Goal: Entertainment & Leisure: Consume media (video, audio)

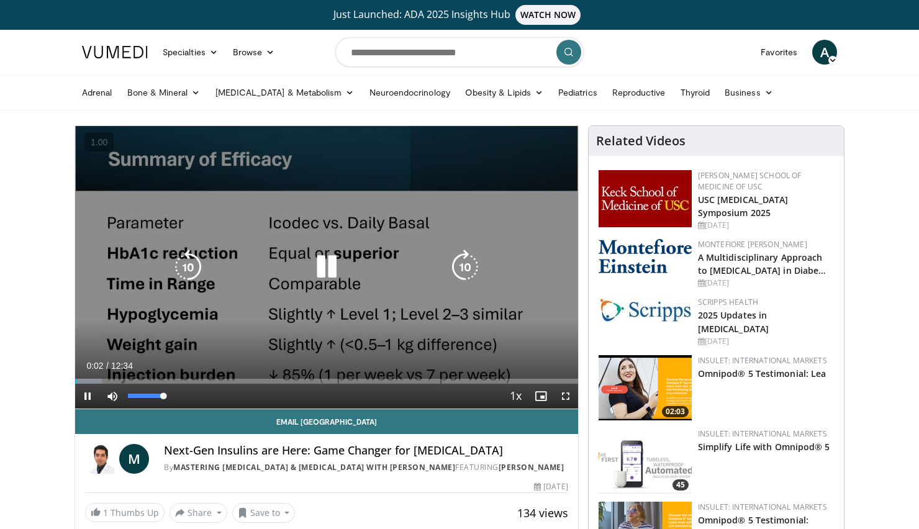
drag, startPoint x: 142, startPoint y: 396, endPoint x: 225, endPoint y: 406, distance: 83.2
click at [224, 406] on div "Current Time 0:02 / Duration 12:34 Pause Skip Backward Skip Forward Mute 100% L…" at bounding box center [326, 396] width 503 height 25
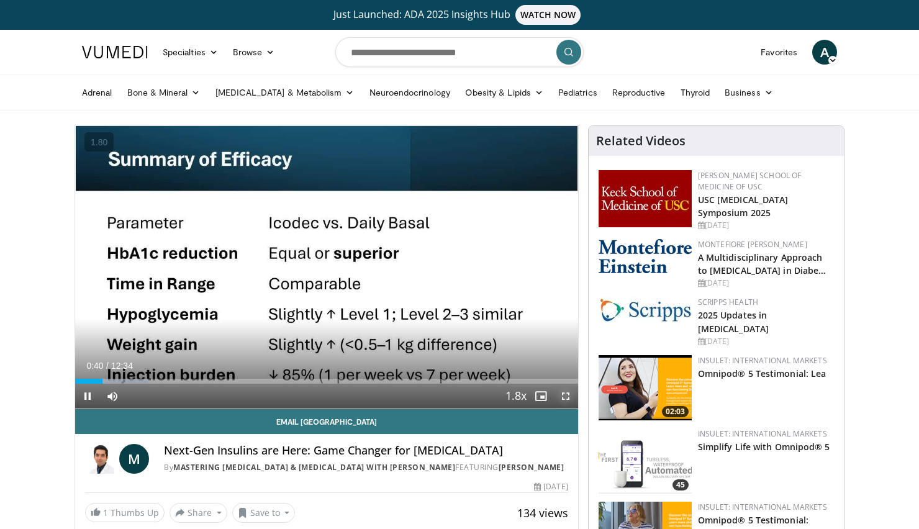
click at [566, 393] on span "Video Player" at bounding box center [565, 396] width 25 height 25
click at [573, 401] on span "Video Player" at bounding box center [565, 396] width 25 height 25
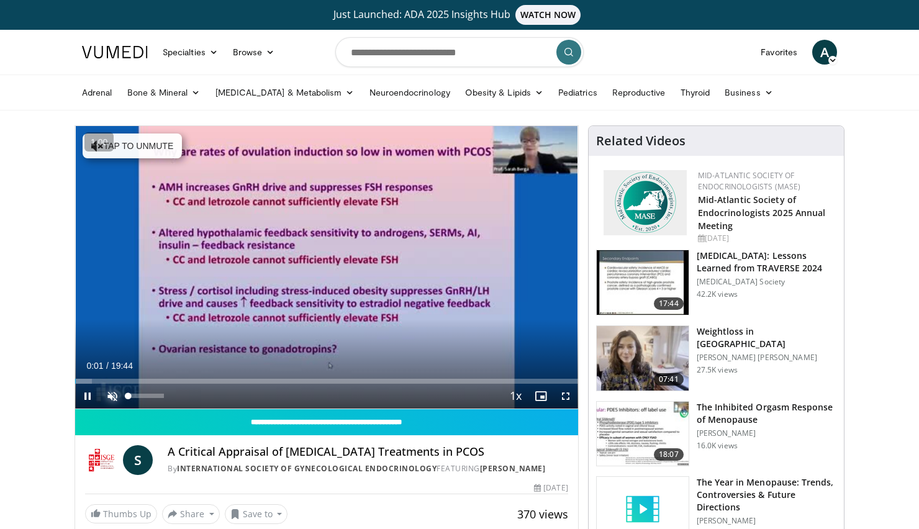
click at [112, 392] on span "Video Player" at bounding box center [112, 396] width 25 height 25
click at [566, 391] on span "Video Player" at bounding box center [565, 396] width 25 height 25
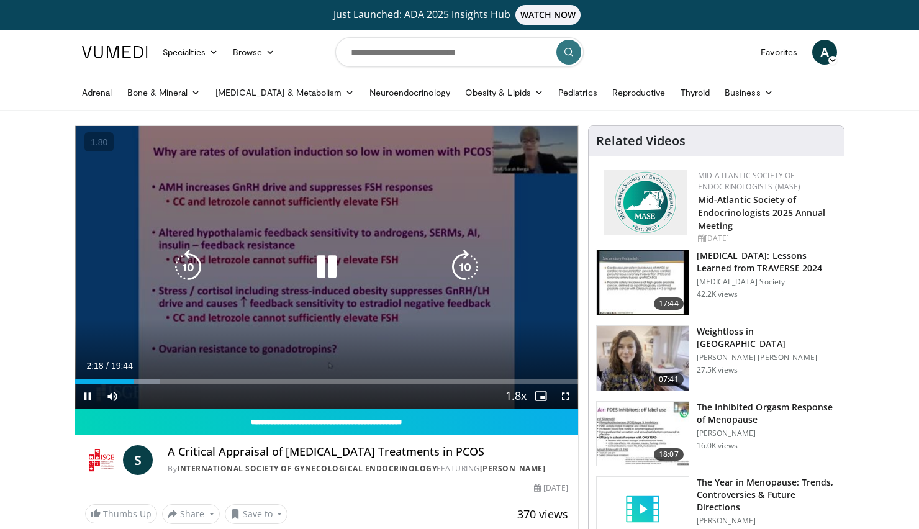
click at [331, 271] on icon "Video Player" at bounding box center [326, 267] width 35 height 35
click at [280, 325] on div "10 seconds Tap to unmute" at bounding box center [326, 267] width 503 height 283
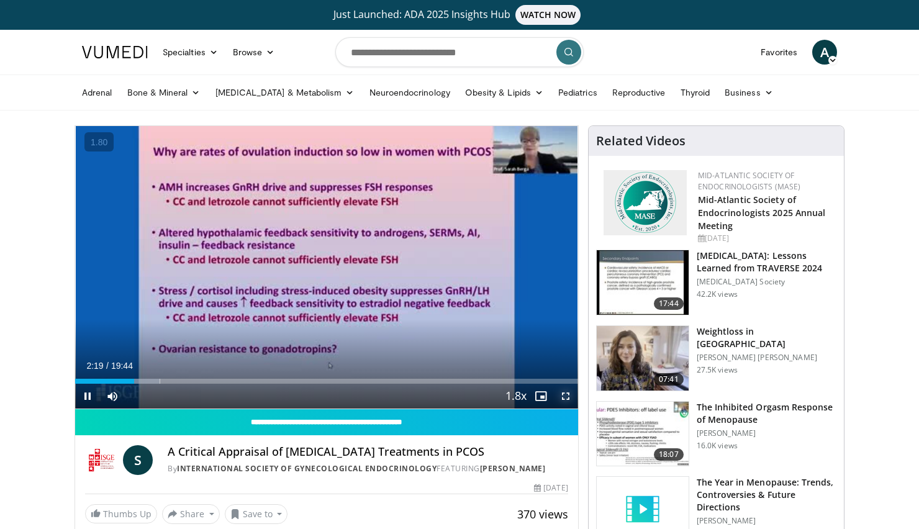
click at [563, 403] on span "Video Player" at bounding box center [565, 396] width 25 height 25
